Goal: Task Accomplishment & Management: Manage account settings

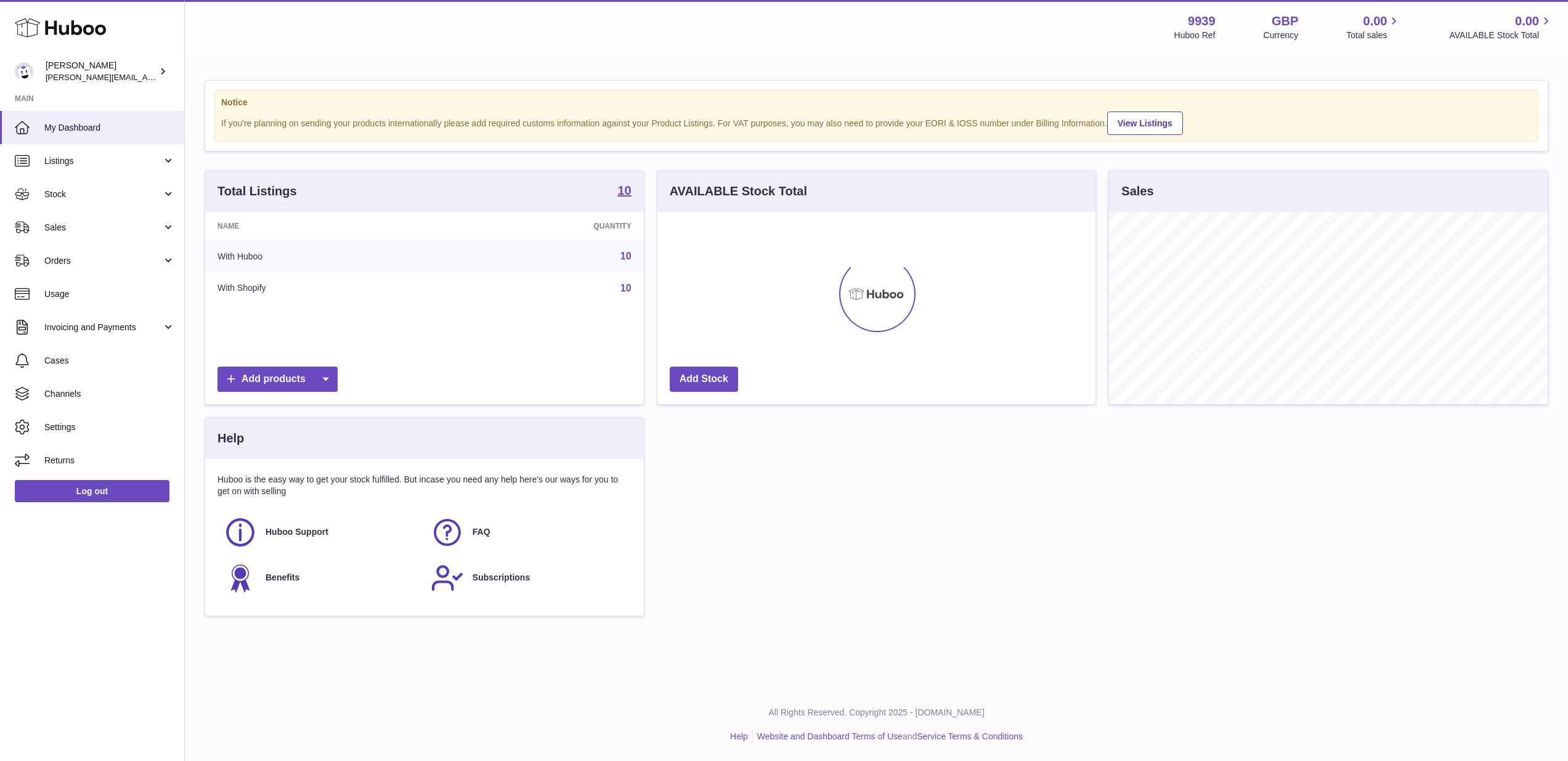
scroll to position [193, 438]
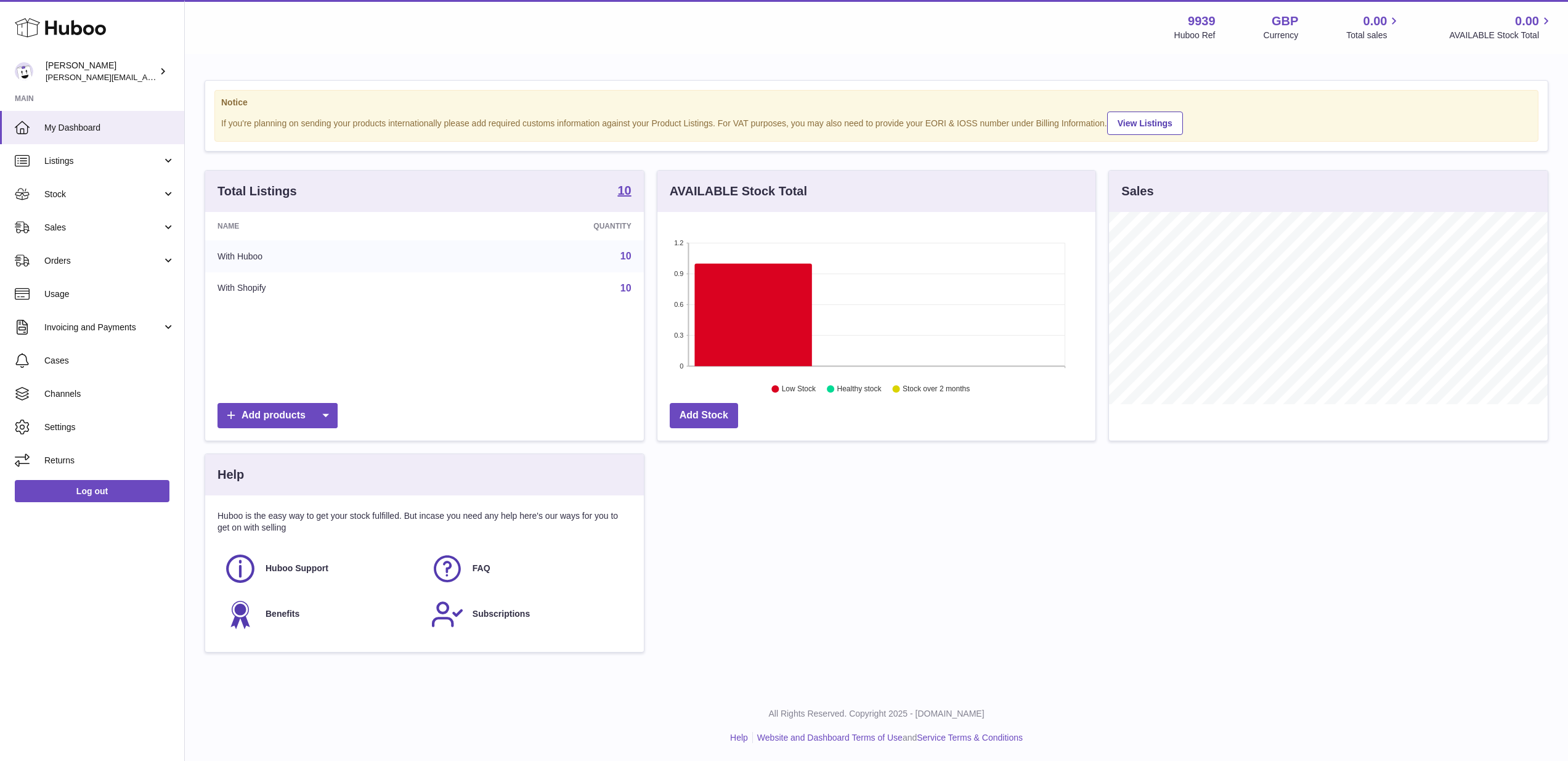
drag, startPoint x: 146, startPoint y: 221, endPoint x: 145, endPoint y: 256, distance: 35.0
click at [146, 222] on span "Sales" at bounding box center [103, 228] width 117 height 11
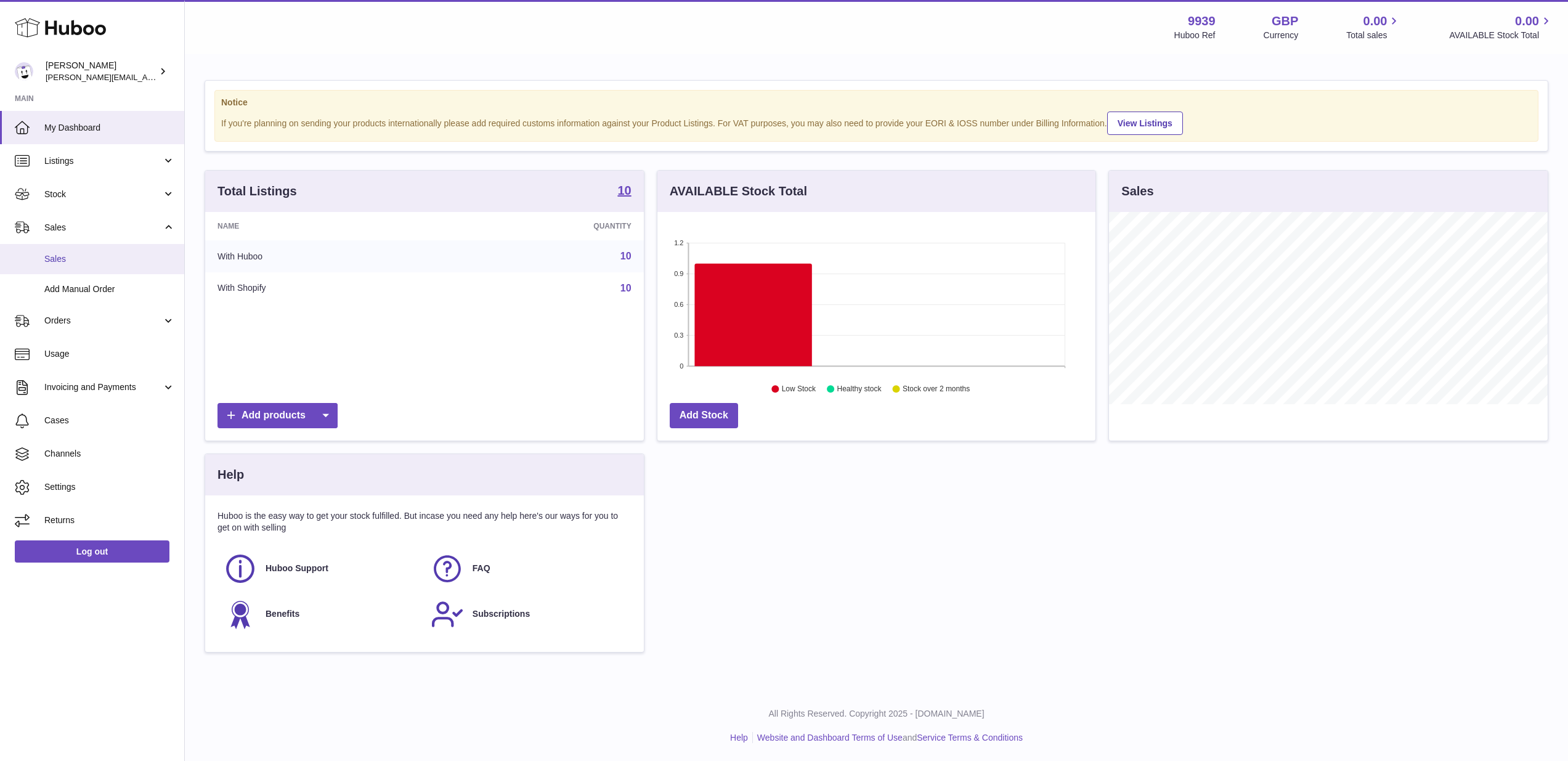
click at [145, 265] on link "Sales" at bounding box center [92, 259] width 184 height 31
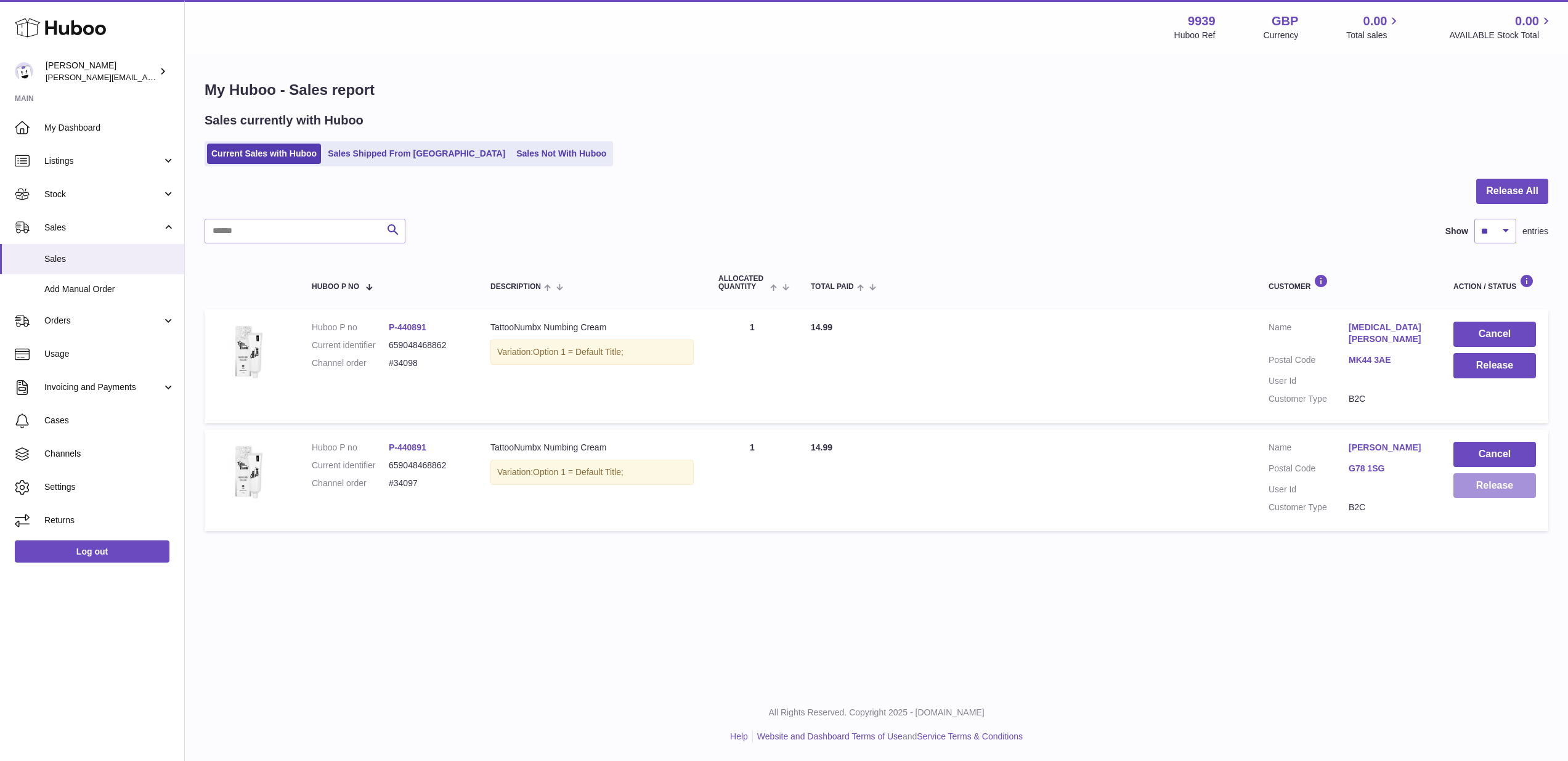
click at [1517, 481] on button "Release" at bounding box center [1495, 485] width 83 height 25
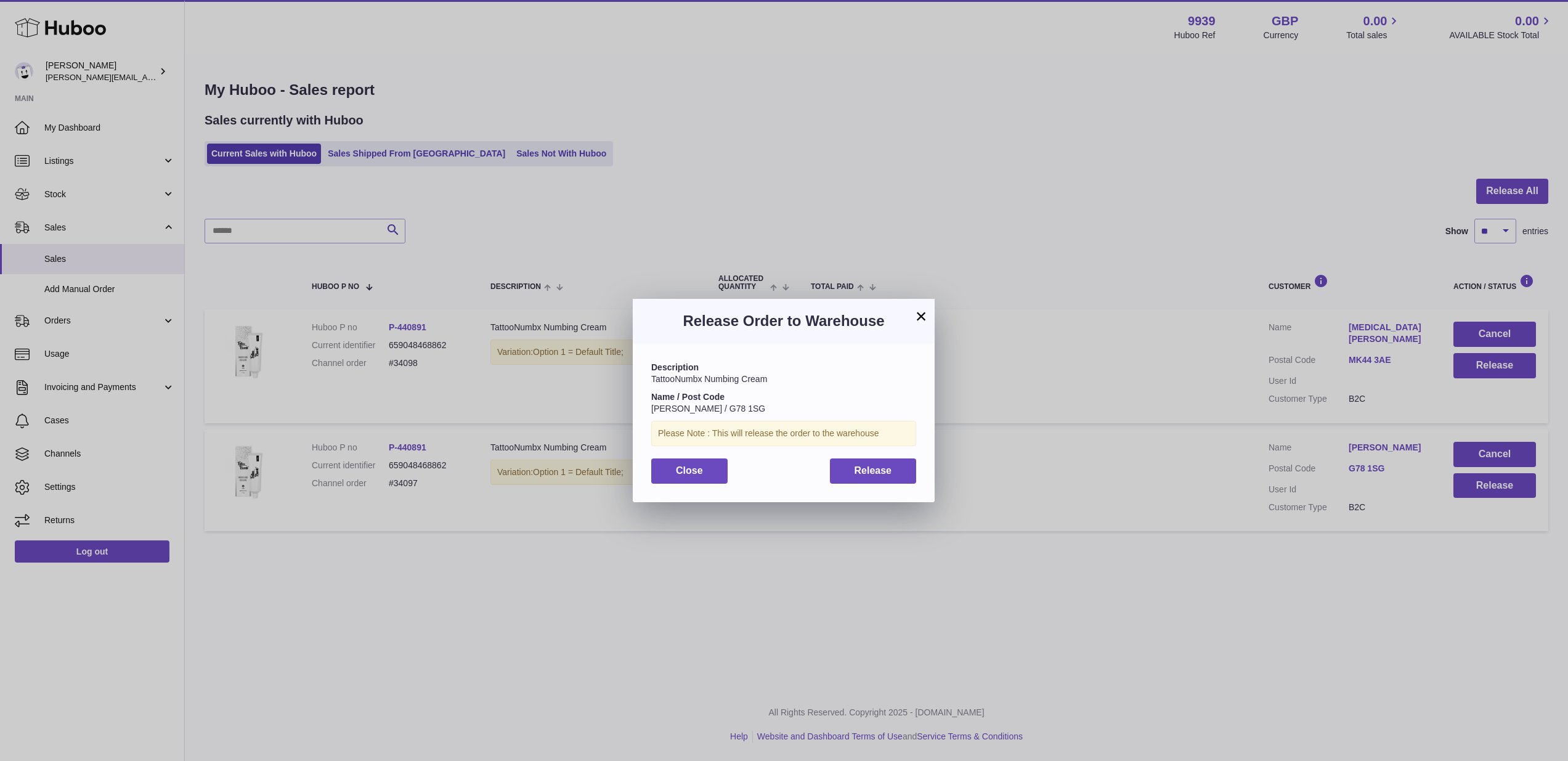
drag, startPoint x: 890, startPoint y: 469, endPoint x: 1045, endPoint y: 432, distance: 159.4
click at [890, 469] on span "Release" at bounding box center [873, 470] width 37 height 10
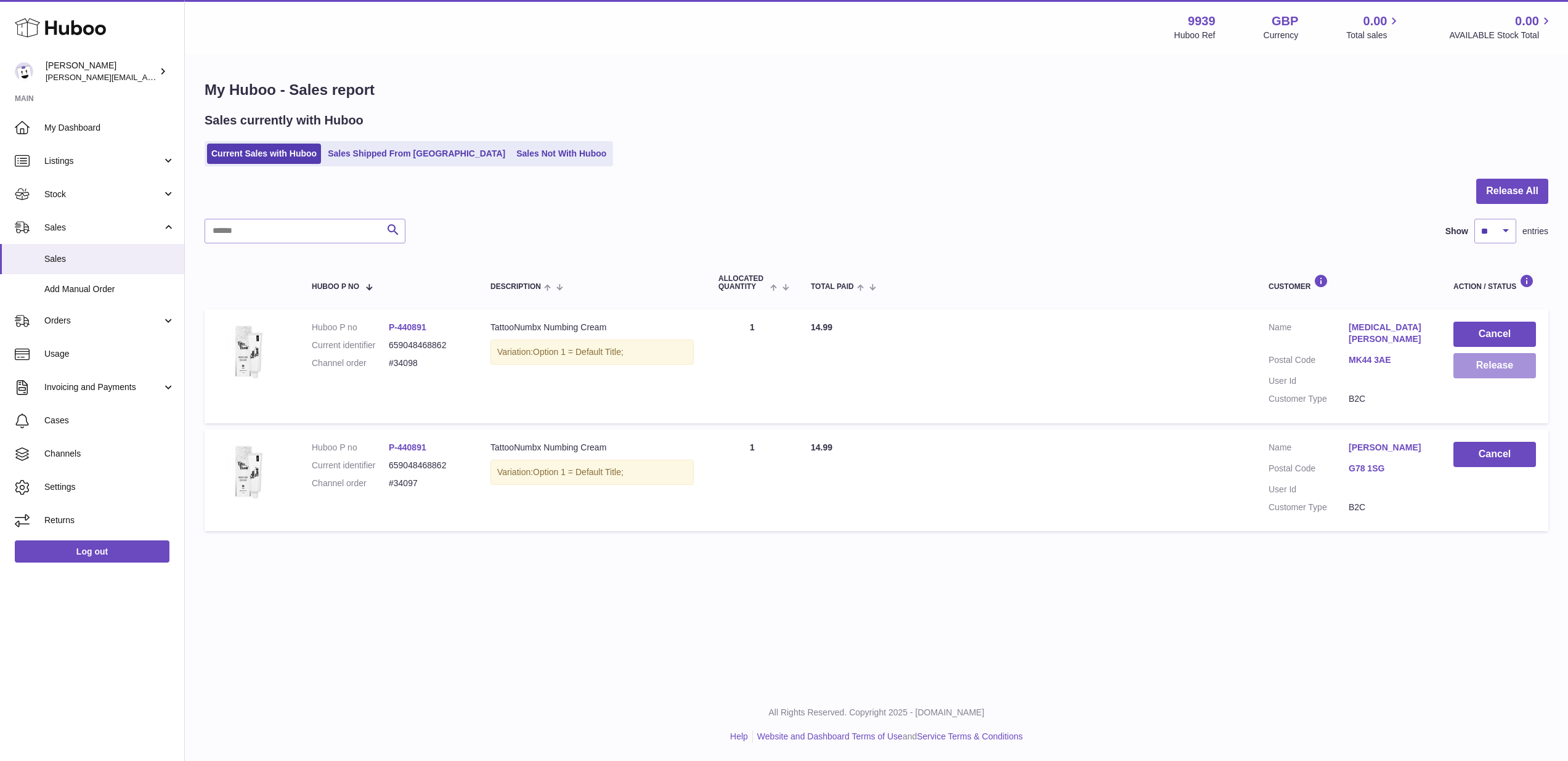
click at [1486, 371] on button "Release" at bounding box center [1495, 365] width 83 height 25
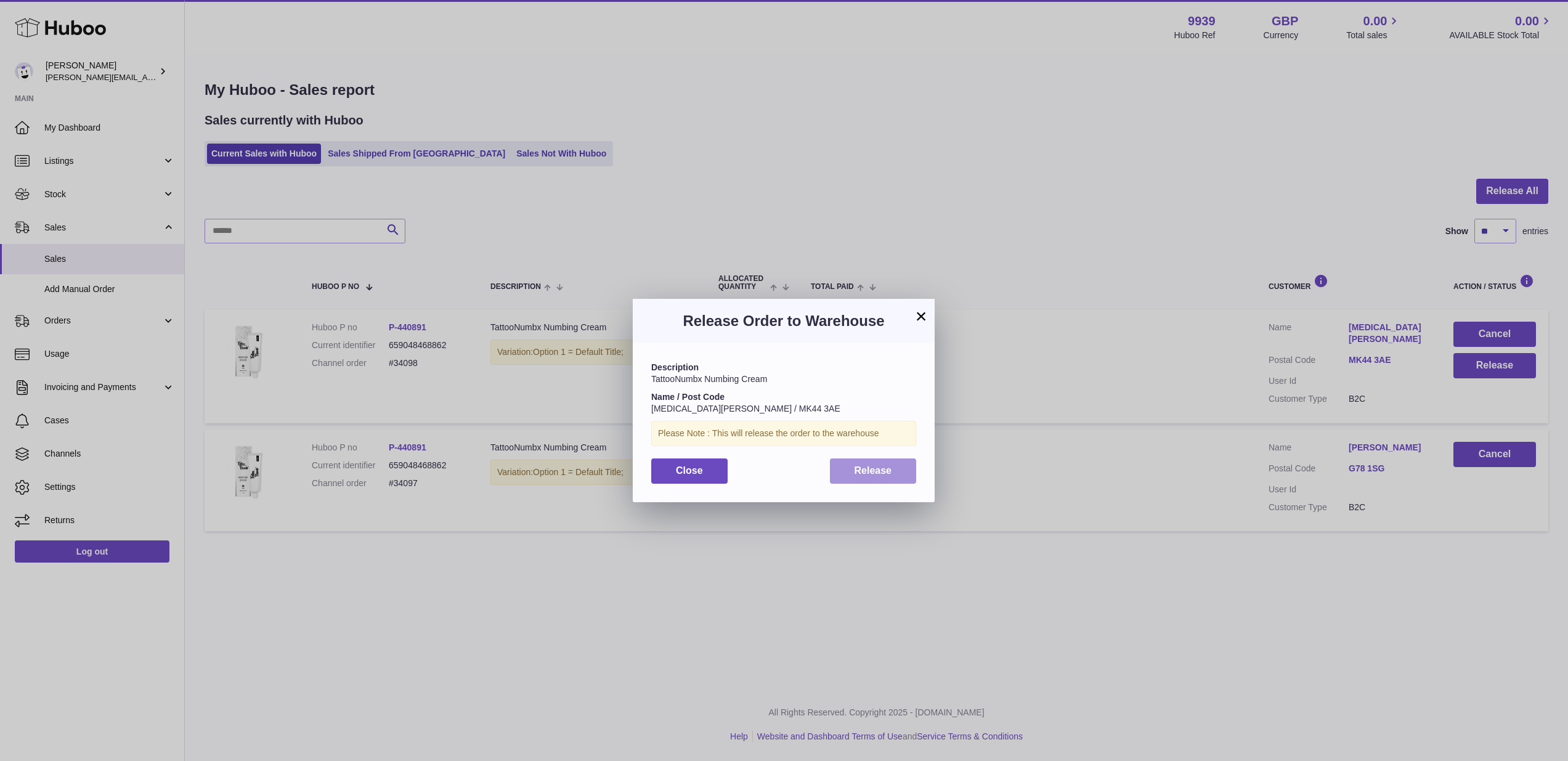
click at [859, 470] on span "Release" at bounding box center [873, 470] width 37 height 10
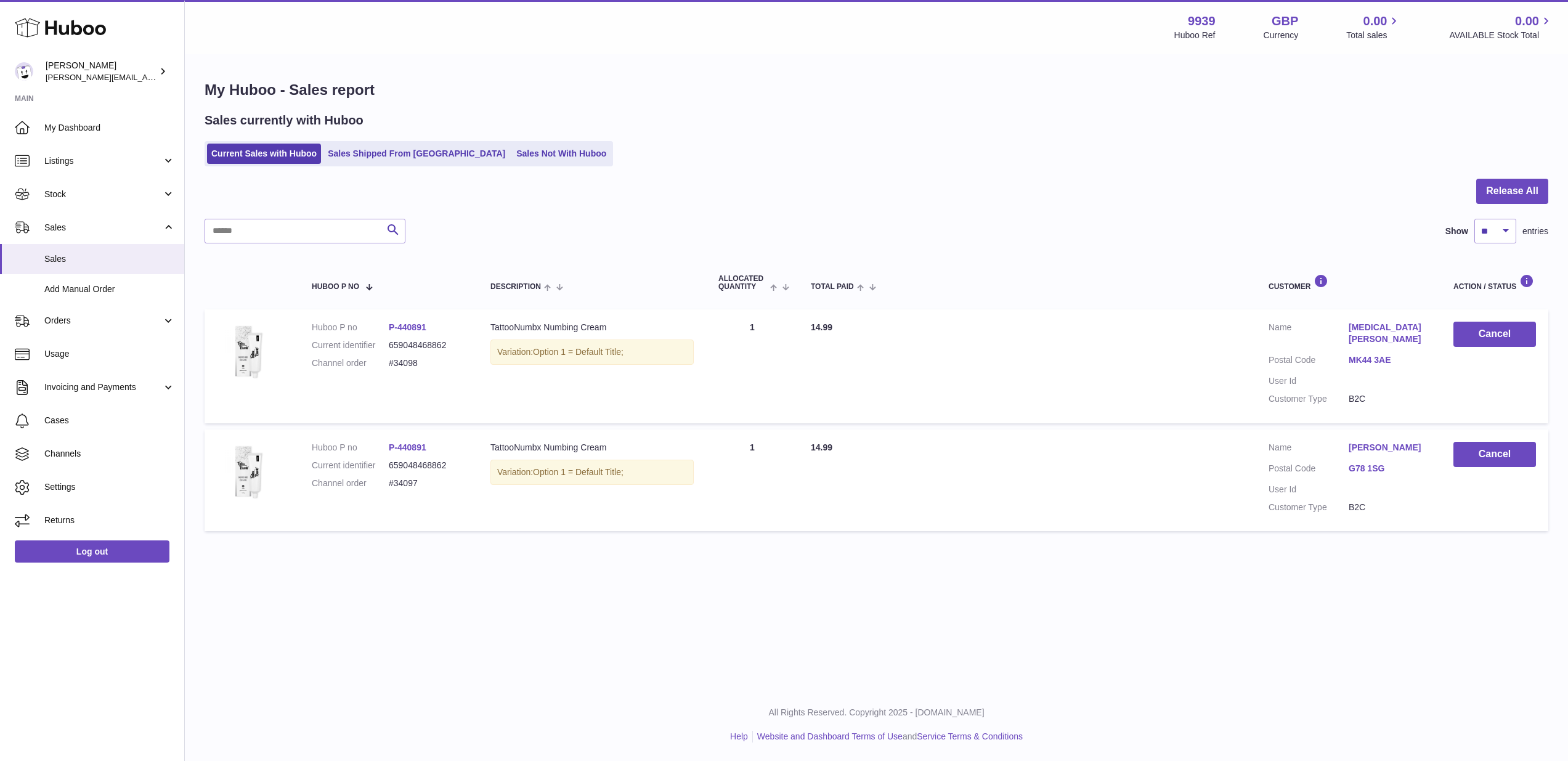
click at [92, 206] on link "Stock" at bounding box center [92, 194] width 184 height 33
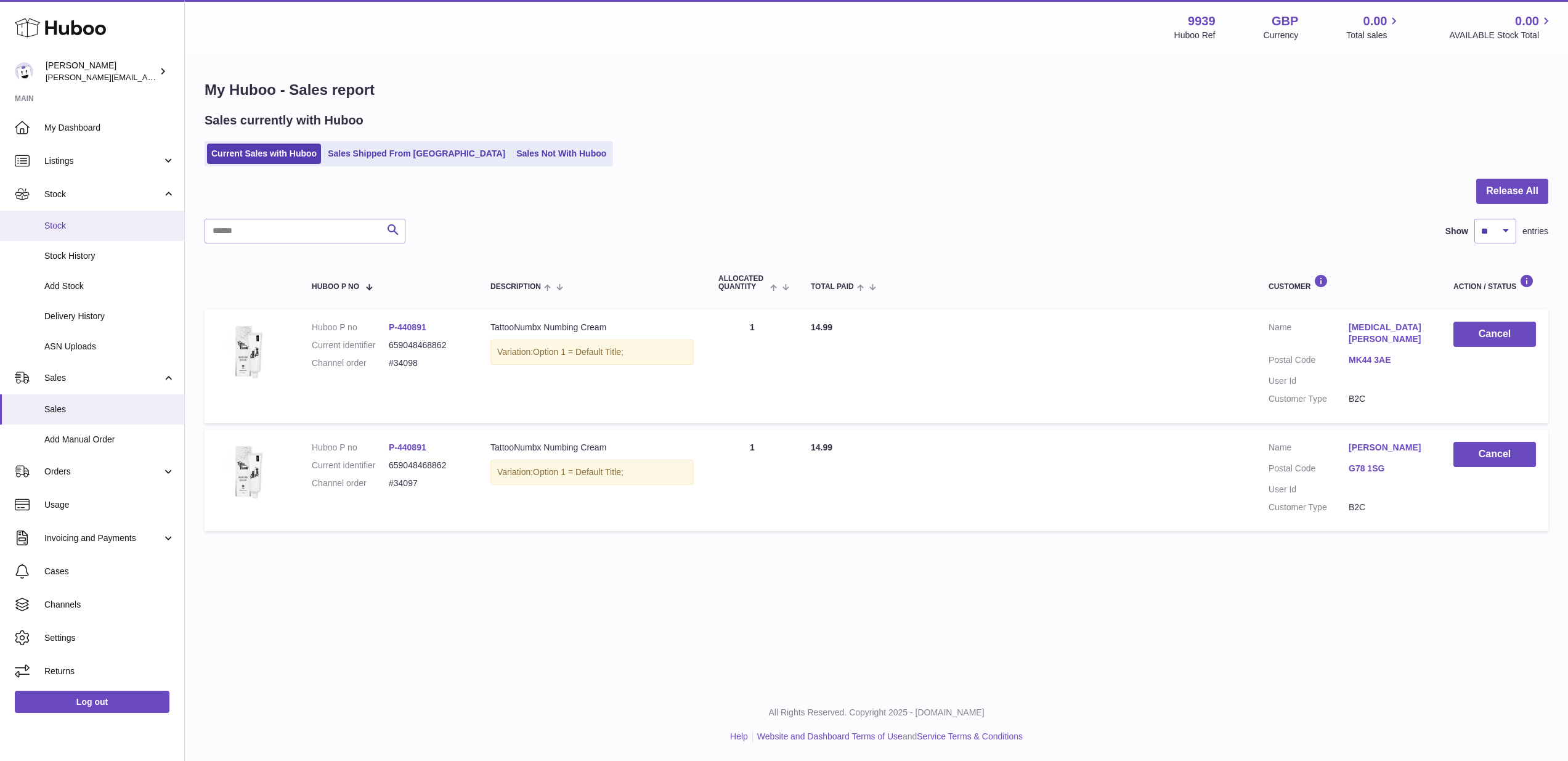
click at [91, 222] on span "Stock" at bounding box center [110, 226] width 131 height 11
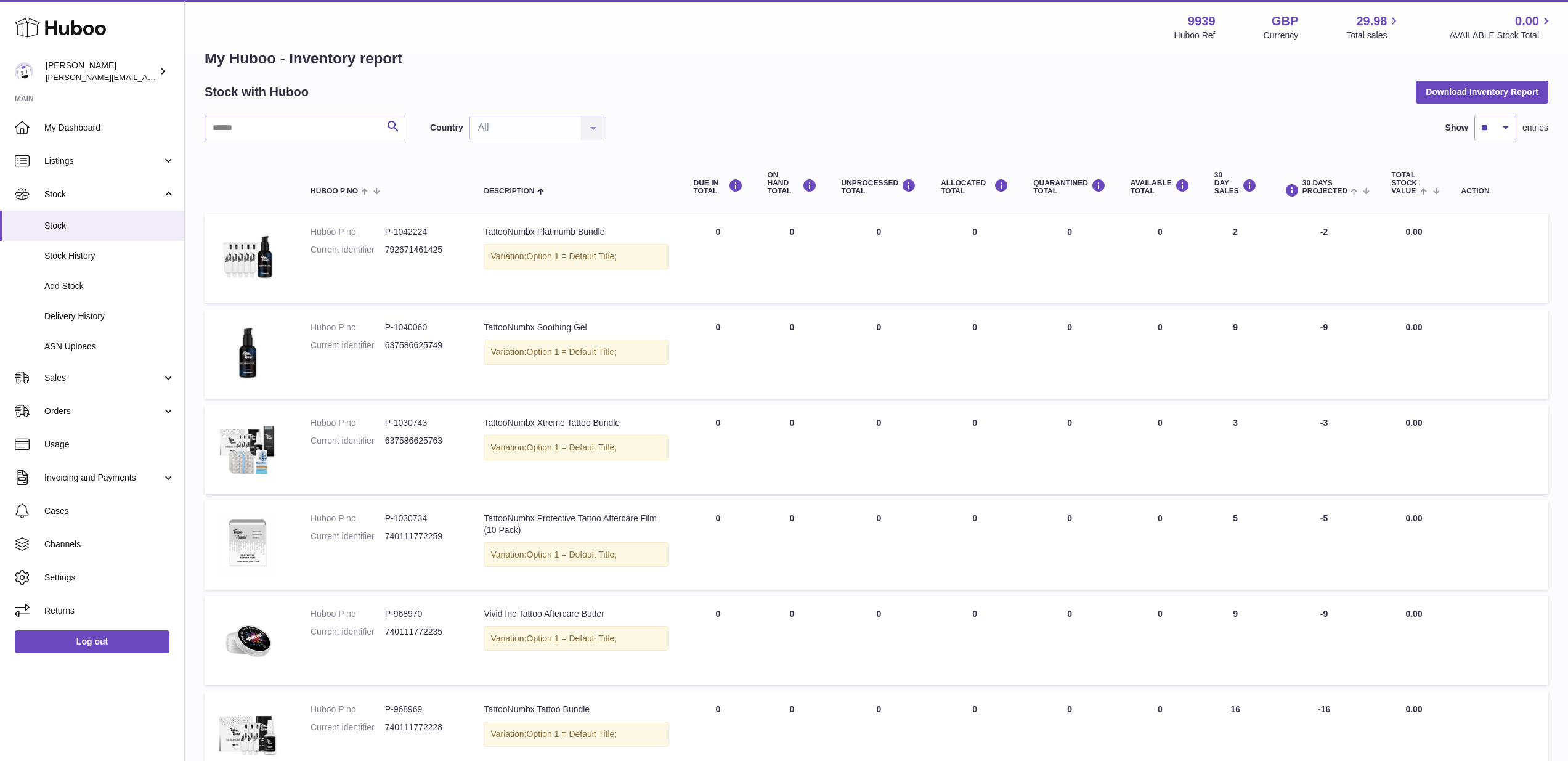
scroll to position [28, 0]
